Goal: Answer question/provide support

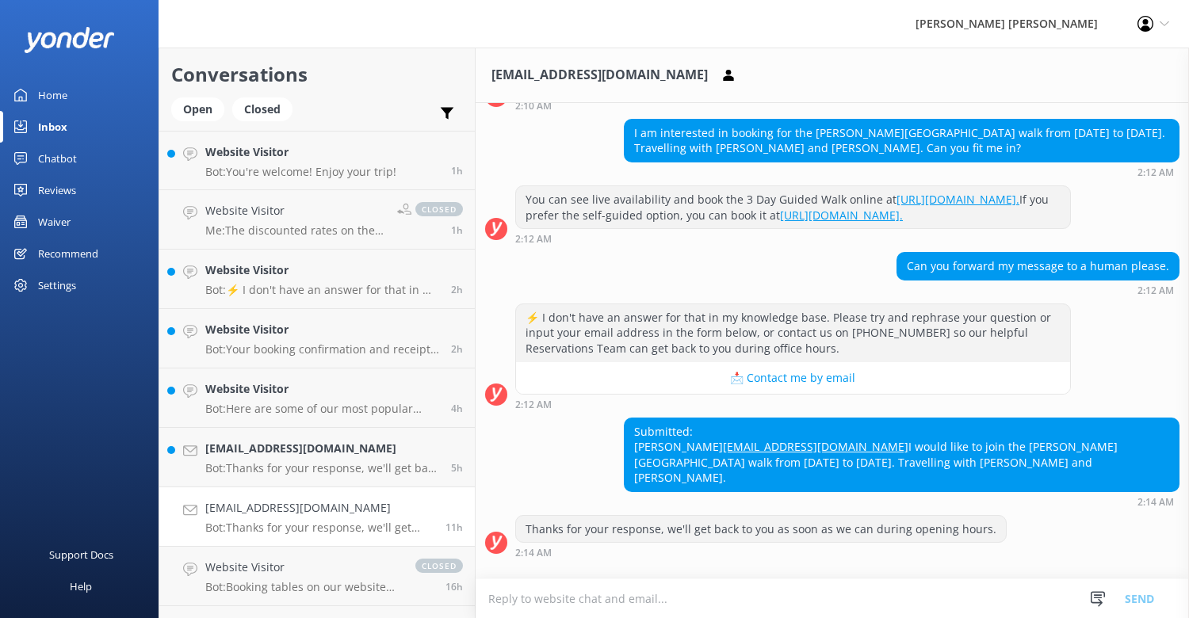
scroll to position [312, 0]
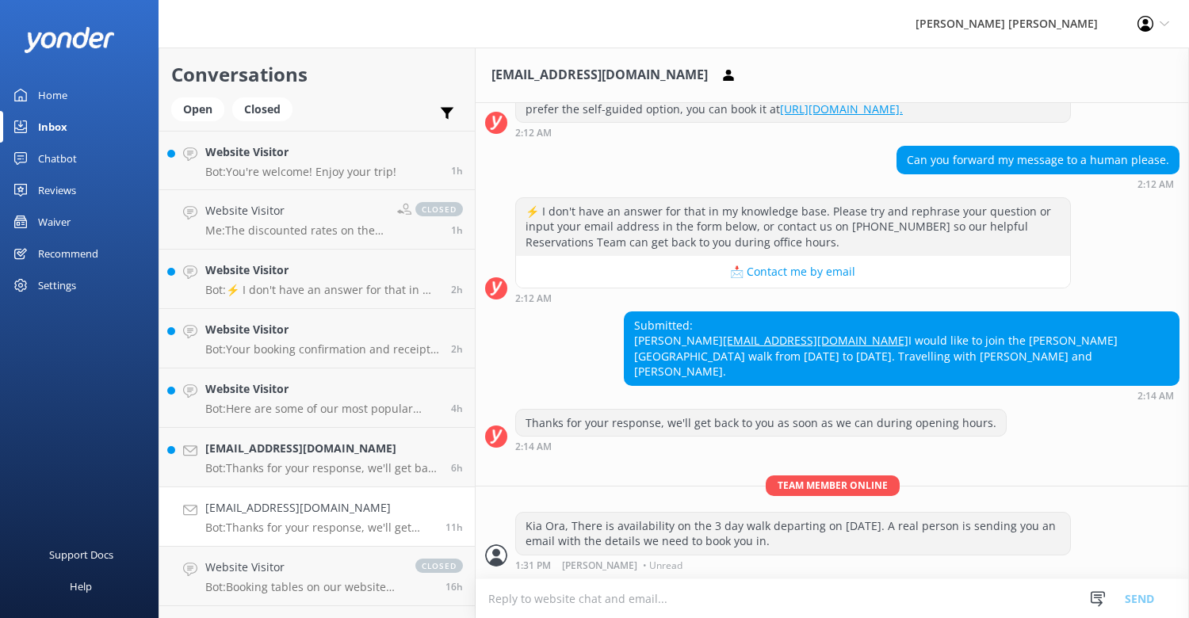
click at [52, 127] on div "Inbox" at bounding box center [52, 127] width 29 height 32
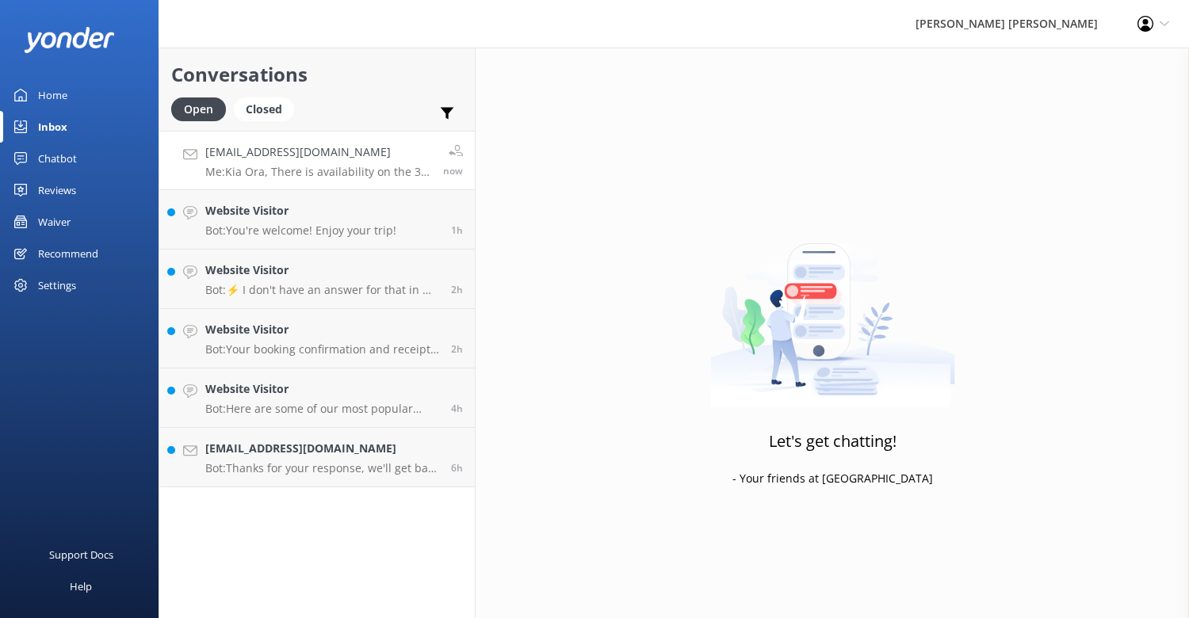
click at [303, 174] on p "Me: Kia Ora, There is availability on the 3 day walk departing on [DATE]. A rea…" at bounding box center [318, 172] width 226 height 14
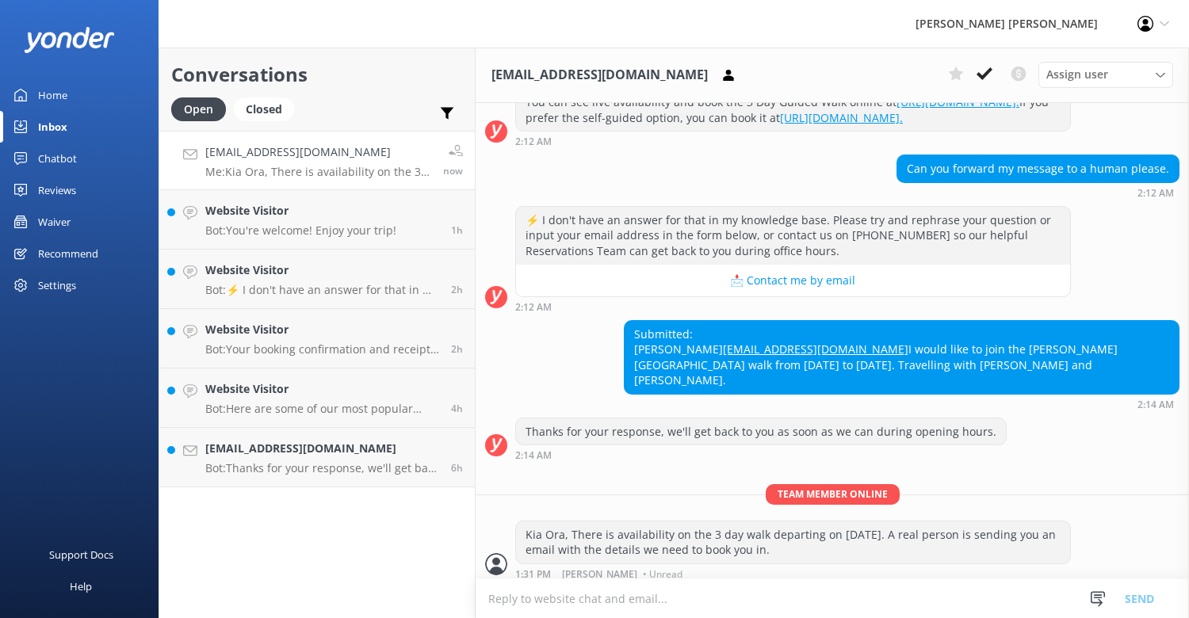
scroll to position [312, 0]
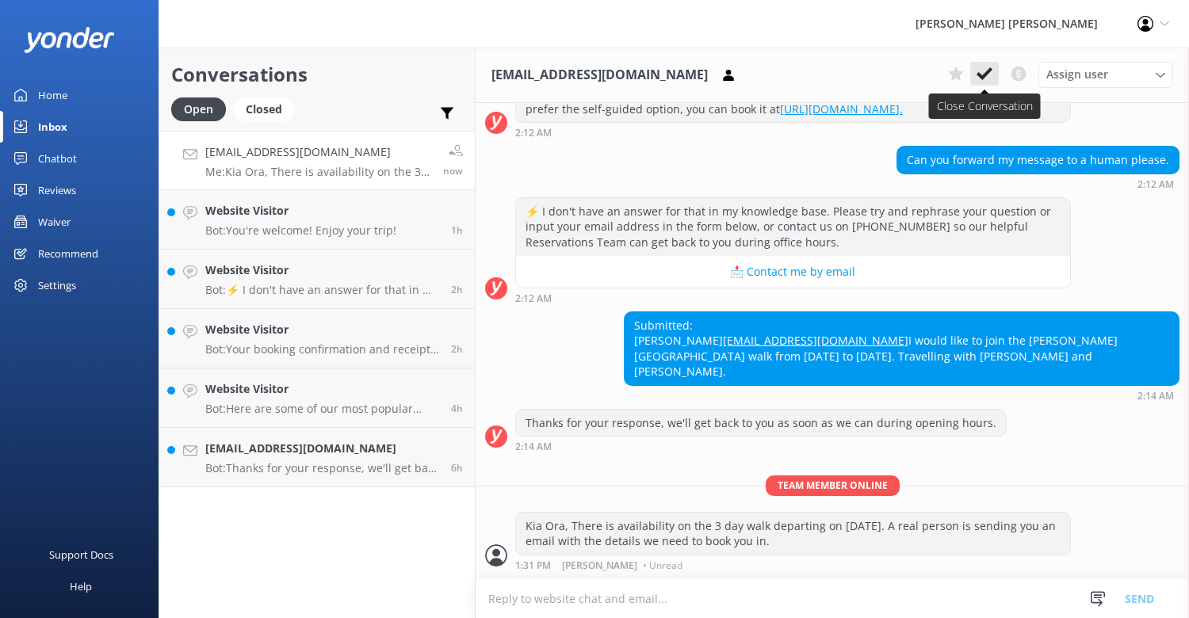
click at [981, 74] on icon at bounding box center [985, 74] width 16 height 16
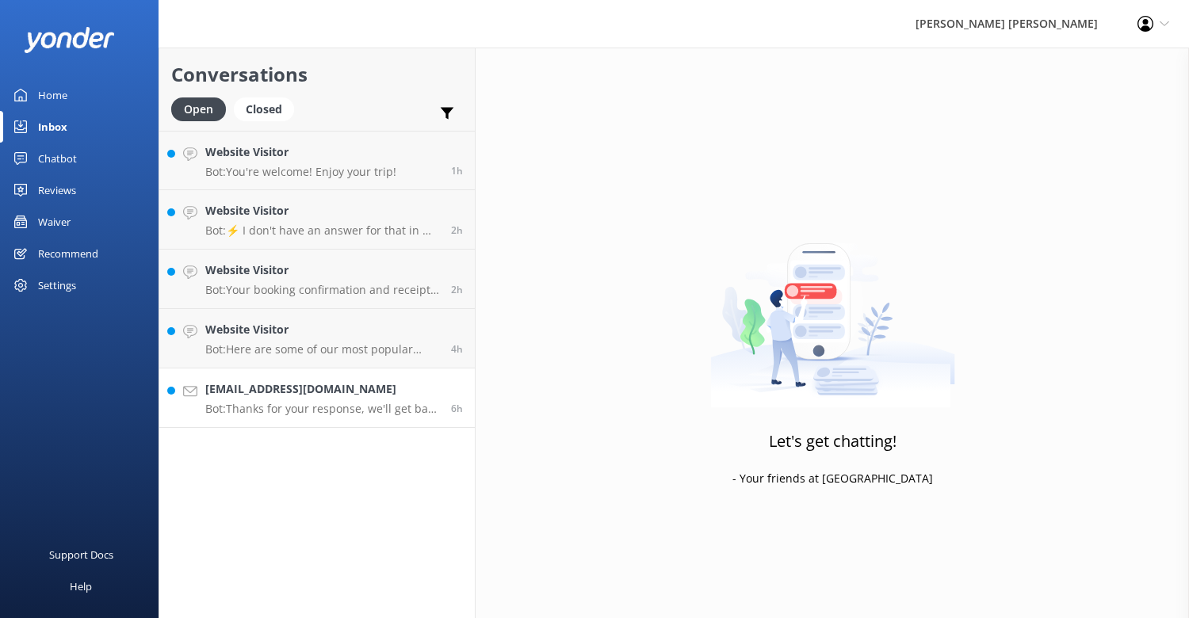
click at [274, 403] on p "Bot: Thanks for your response, we'll get back to you as soon as we can during o…" at bounding box center [322, 409] width 234 height 14
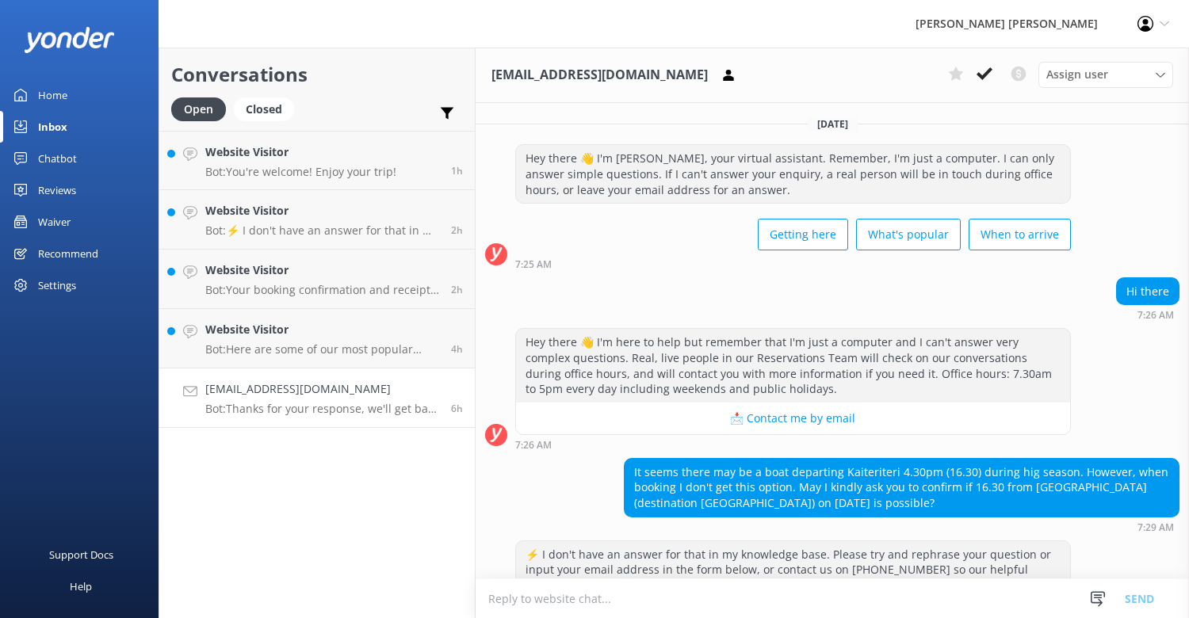
scroll to position [302, 0]
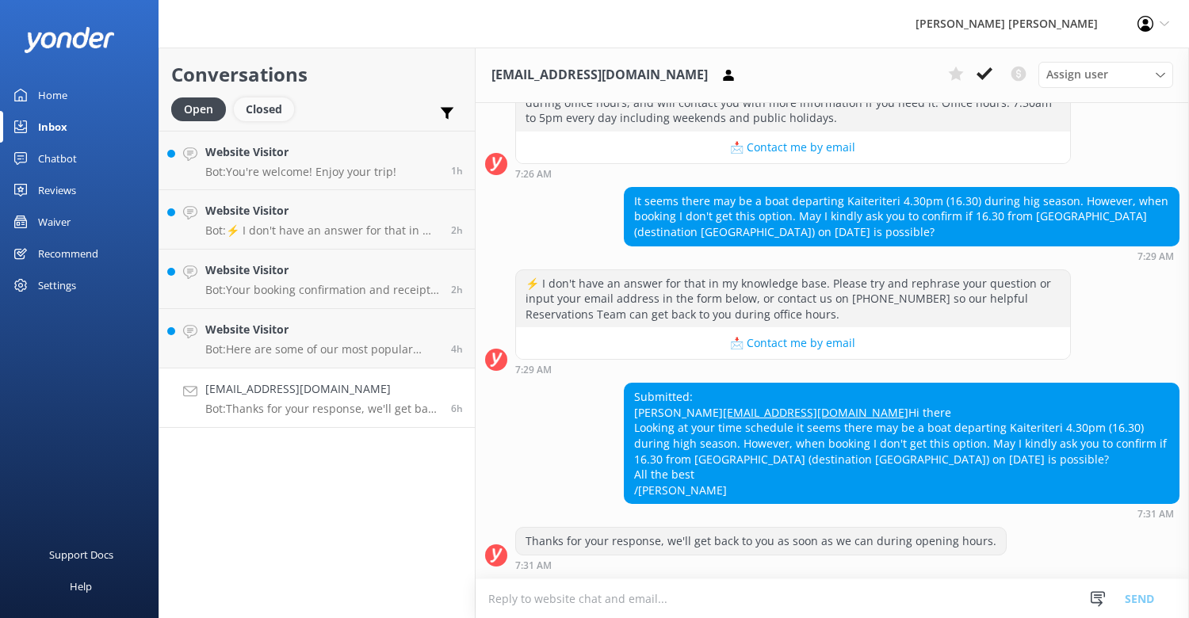
click at [258, 105] on div "Closed" at bounding box center [264, 110] width 60 height 24
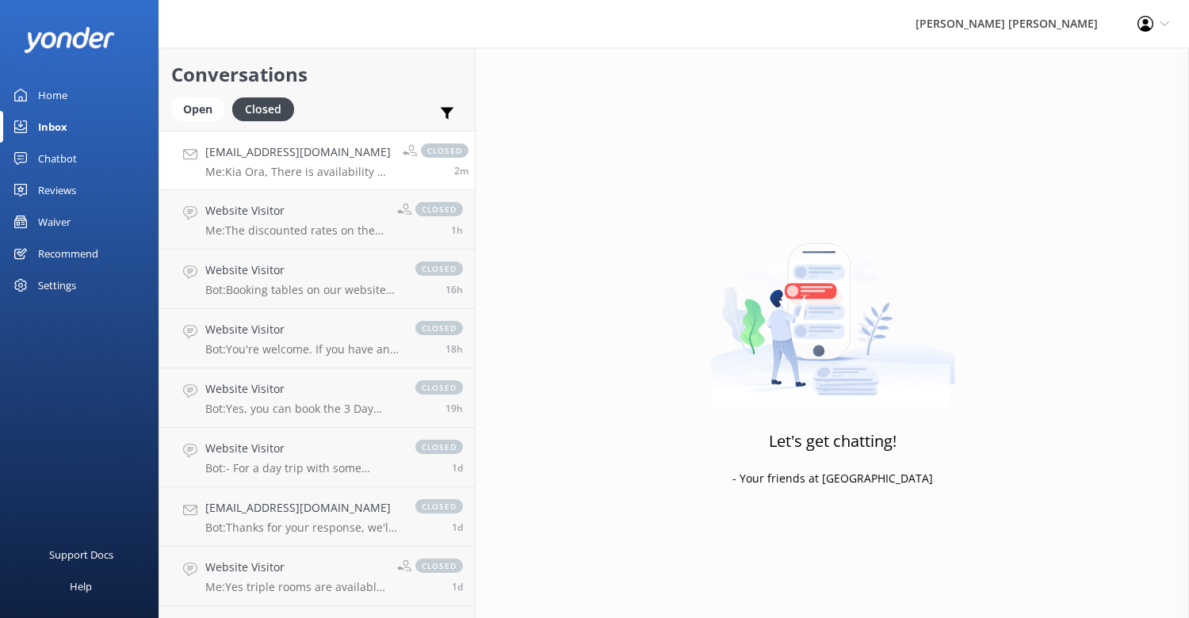
click at [293, 170] on p "Me: Kia Ora, There is availability on the 3 day walk departing on [DATE]. A rea…" at bounding box center [298, 172] width 186 height 14
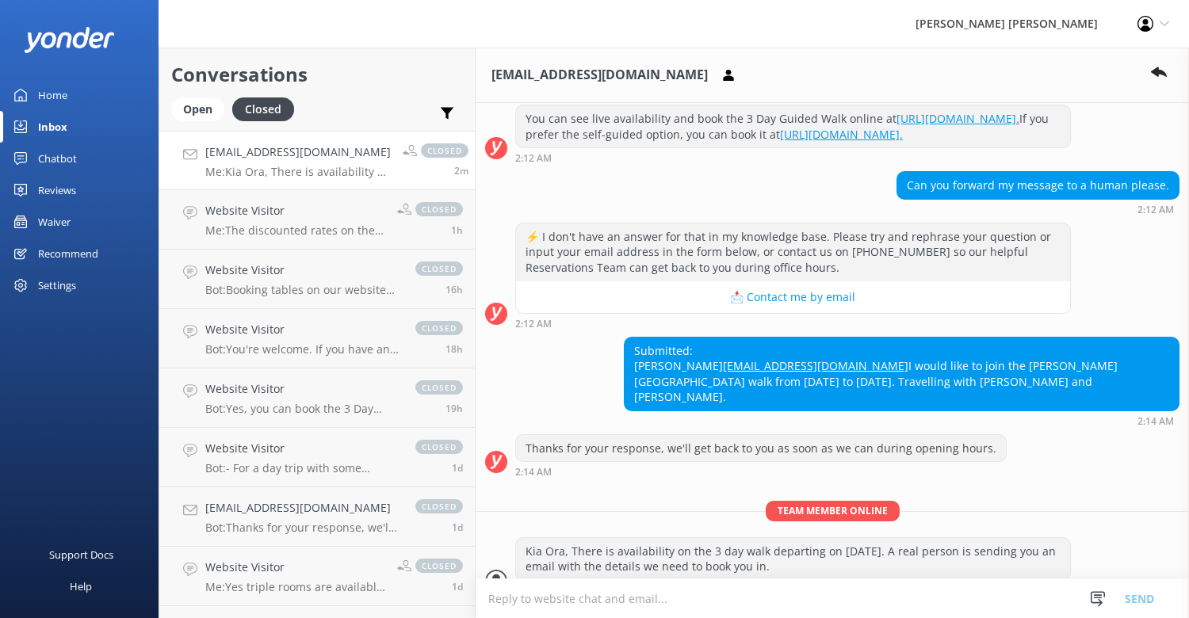
scroll to position [108, 0]
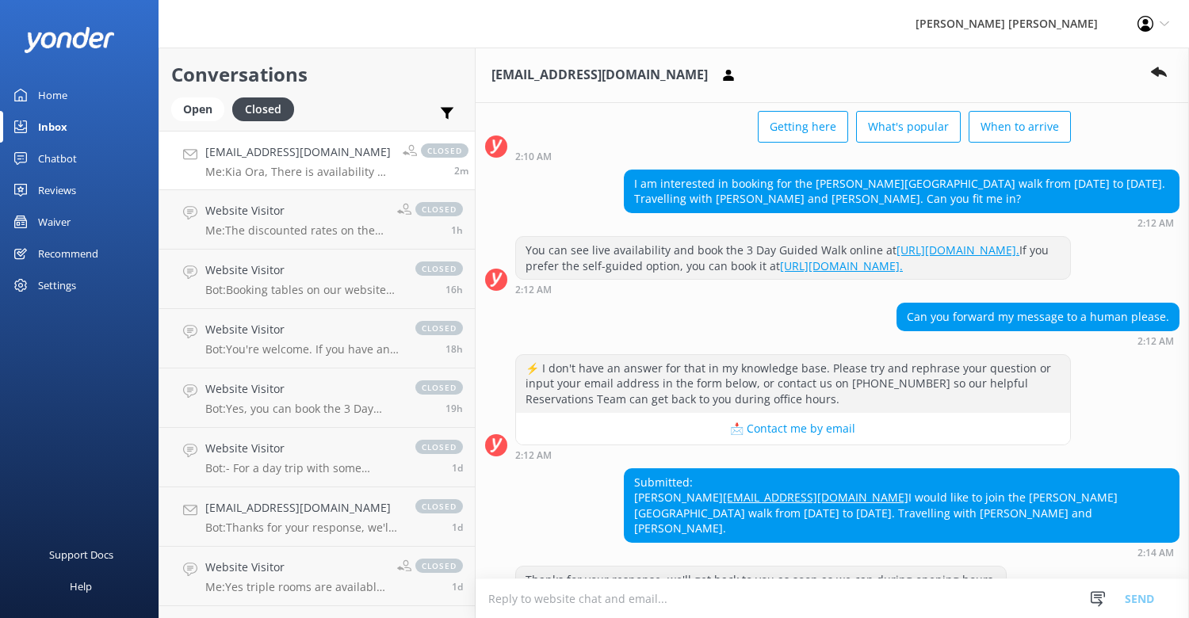
drag, startPoint x: 1044, startPoint y: 202, endPoint x: 614, endPoint y: 191, distance: 430.6
click at [614, 191] on div "I am interested in booking for the Abel Tasmin Park walk from Wednesday 18th Fe…" at bounding box center [832, 199] width 713 height 59
copy div "I am interested in booking for the [PERSON_NAME][GEOGRAPHIC_DATA] walk from [DA…"
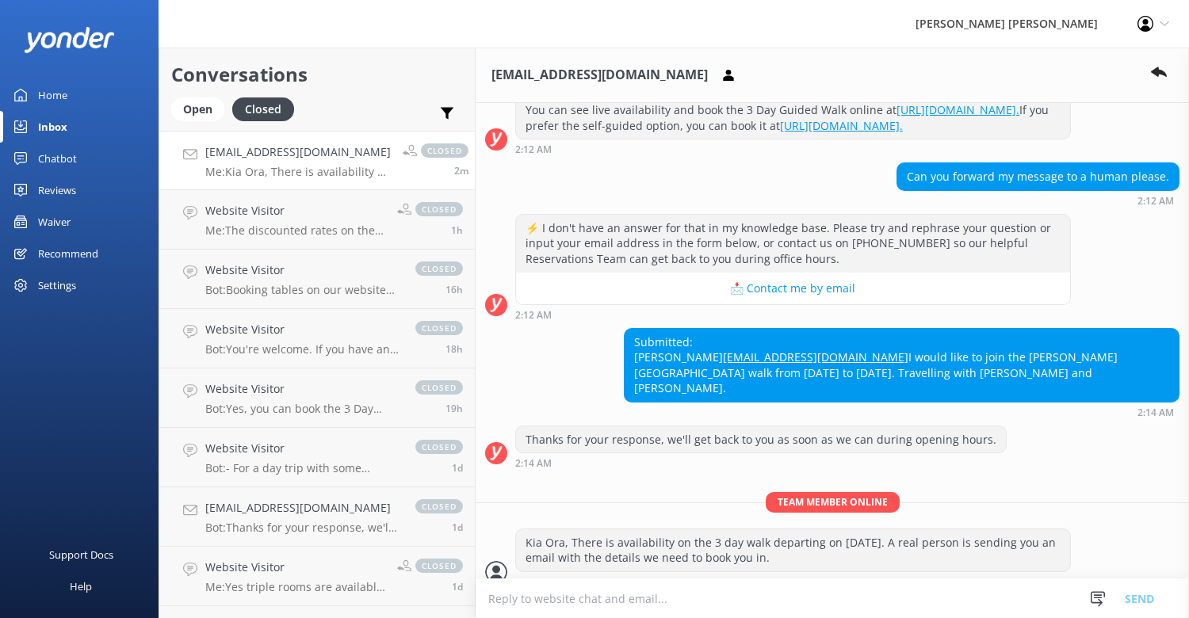
scroll to position [266, 0]
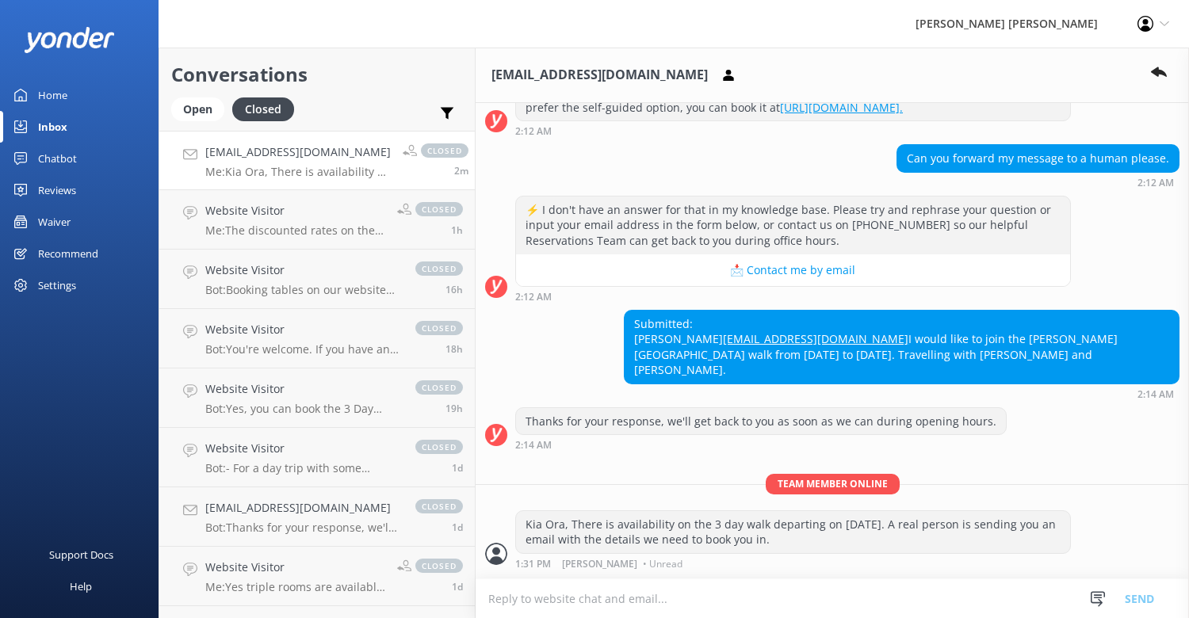
click at [857, 384] on div "Submitted: JJ Heath-Caldwell jj@jjhjc.co.uk I would like to join the Abel Tasmi…" at bounding box center [902, 347] width 554 height 73
drag, startPoint x: 862, startPoint y: 417, endPoint x: 631, endPoint y: 360, distance: 237.6
click at [631, 360] on div "Submitted: JJ Heath-Caldwell jj@jjhjc.co.uk I would like to join the Abel Tasmi…" at bounding box center [902, 347] width 554 height 73
copy div "Submitted: JJ Heath-Caldwell jj@jjhjc.co.uk I would like to join the Abel Tasmi…"
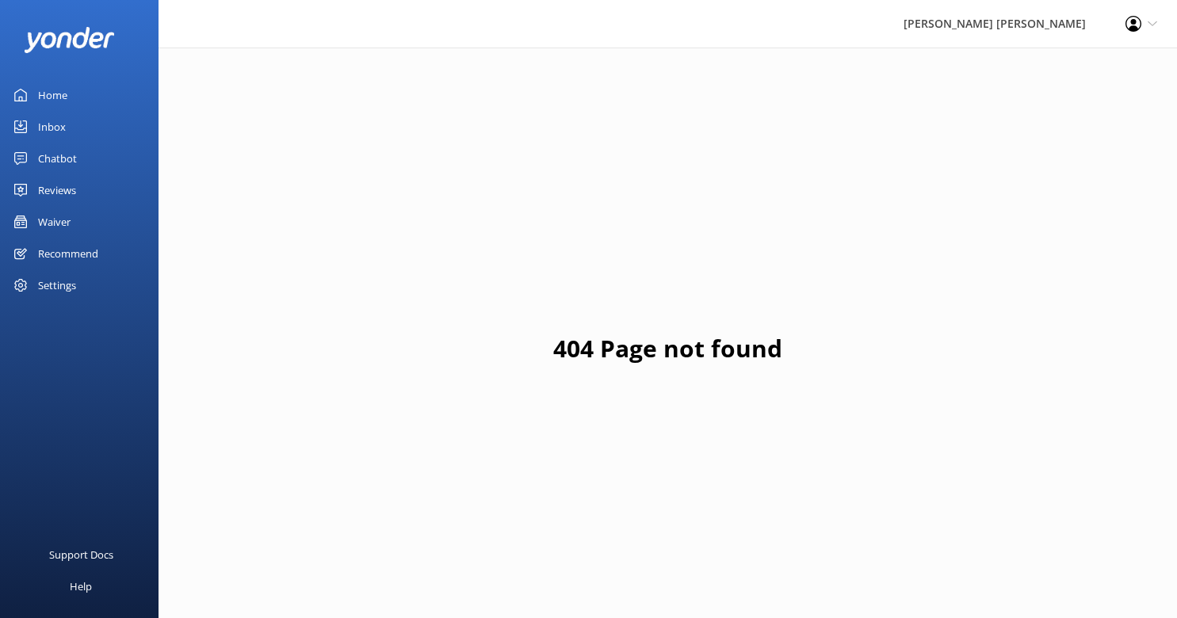
click at [58, 125] on div "Inbox" at bounding box center [52, 127] width 28 height 32
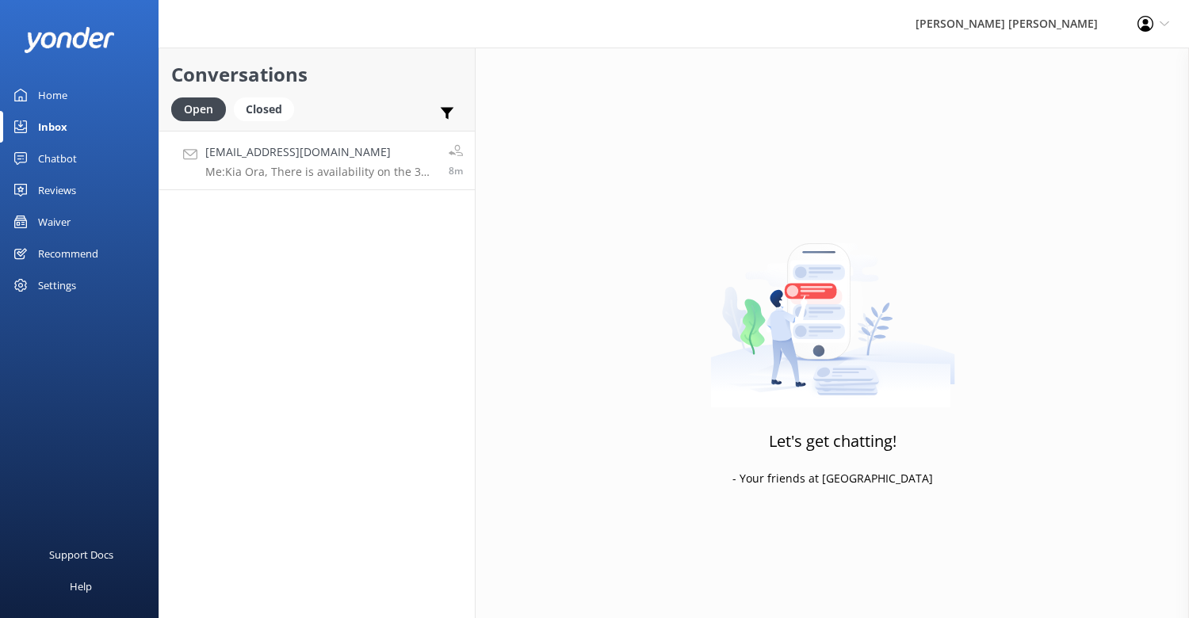
click at [275, 168] on p "Me: Kia Ora, There is availability on the 3 day walk departing on [DATE]. A rea…" at bounding box center [320, 172] width 231 height 14
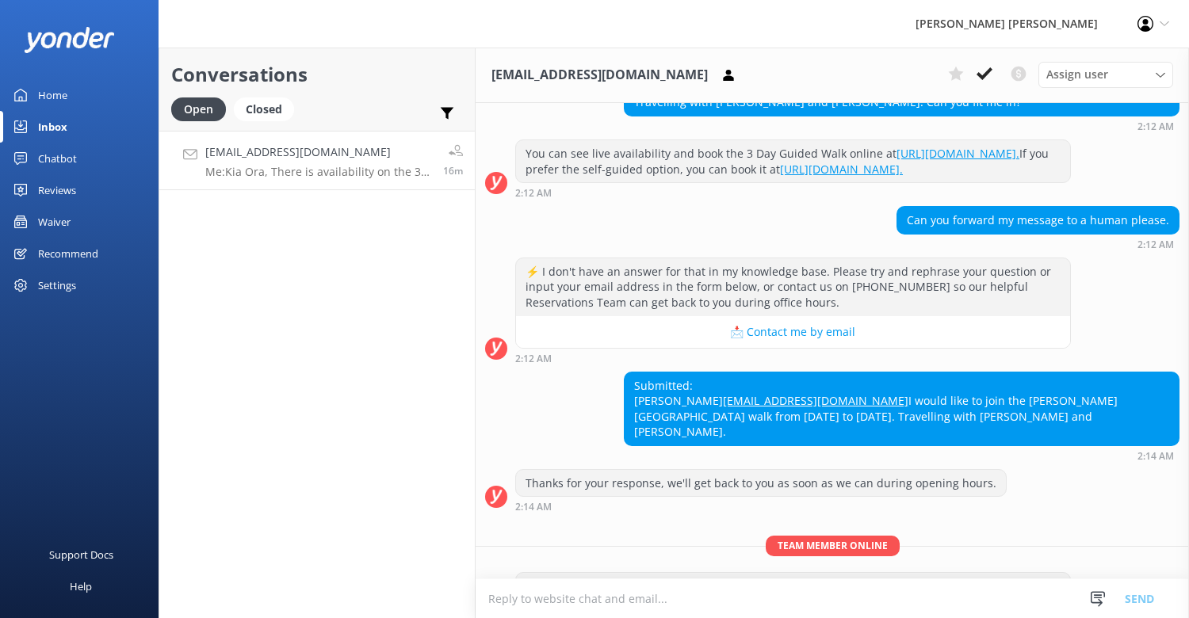
scroll to position [381, 0]
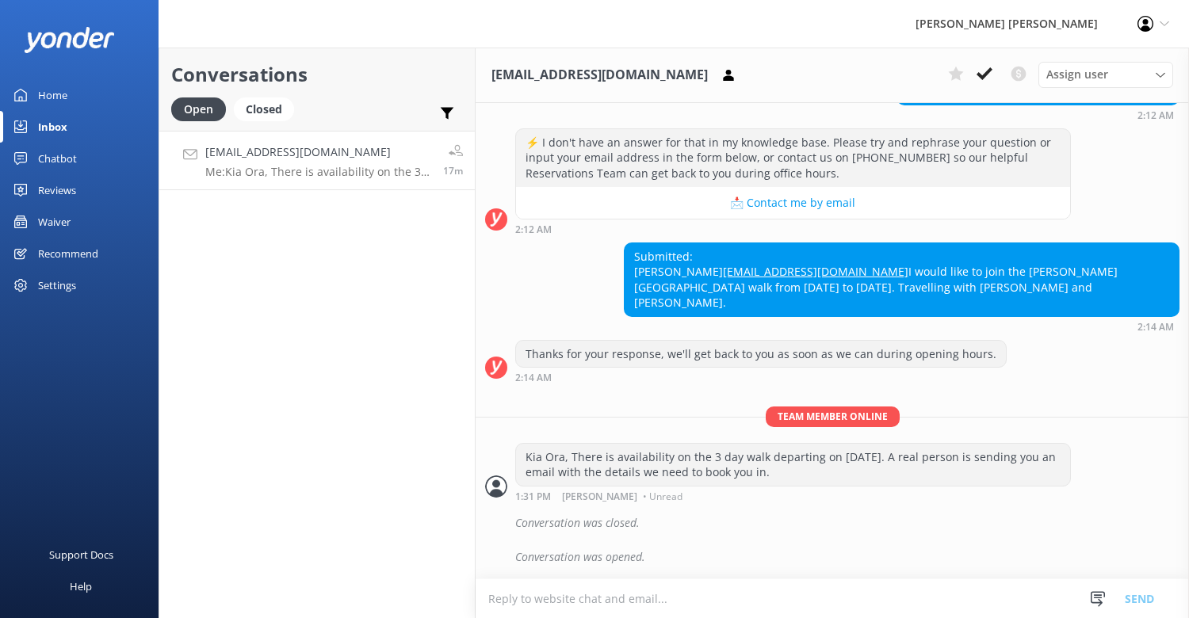
click at [988, 72] on icon at bounding box center [985, 74] width 16 height 16
